Goal: Information Seeking & Learning: Check status

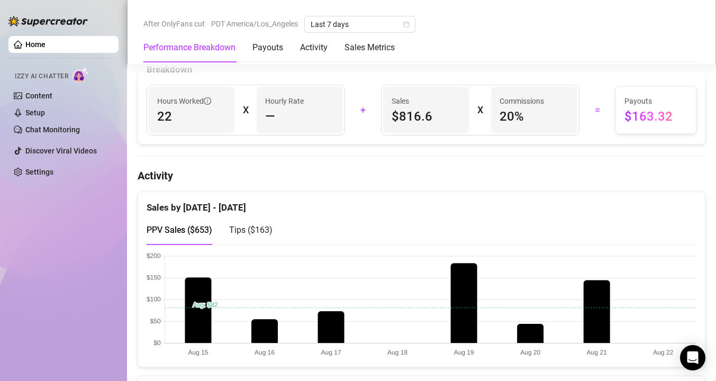
scroll to position [536, 0]
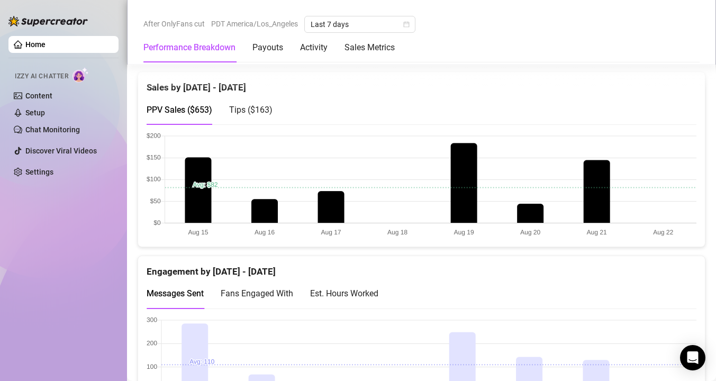
click at [246, 103] on div "Tips ( $163 )" at bounding box center [250, 109] width 43 height 13
click at [195, 106] on span "PPV Sales ( $653 )" at bounding box center [179, 110] width 66 height 10
click at [254, 113] on span "Tips ( $163 )" at bounding box center [250, 110] width 43 height 10
click at [191, 100] on div "PPV Sales ( $653 )" at bounding box center [179, 110] width 66 height 30
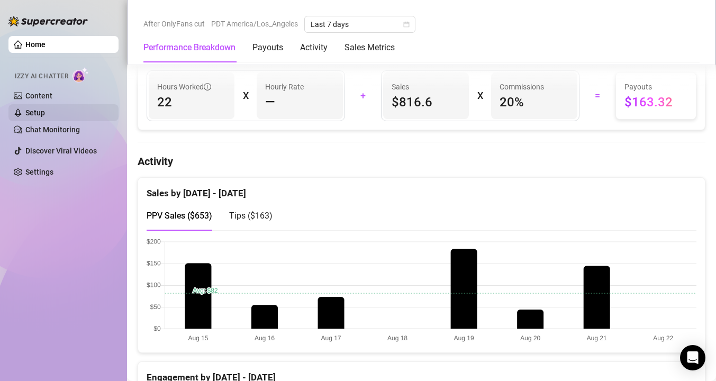
scroll to position [424, 0]
